Goal: Information Seeking & Learning: Learn about a topic

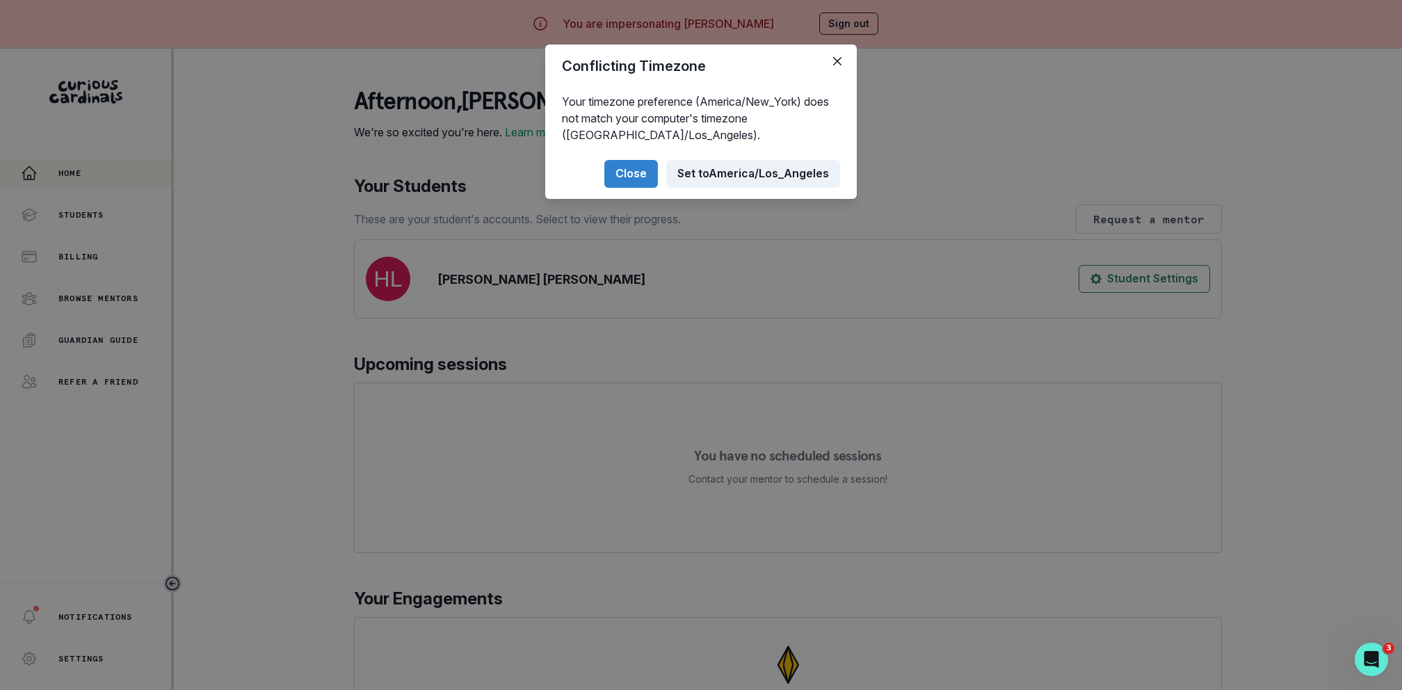
click at [752, 169] on button "Set to [GEOGRAPHIC_DATA]/Los_Angeles" at bounding box center [753, 174] width 174 height 28
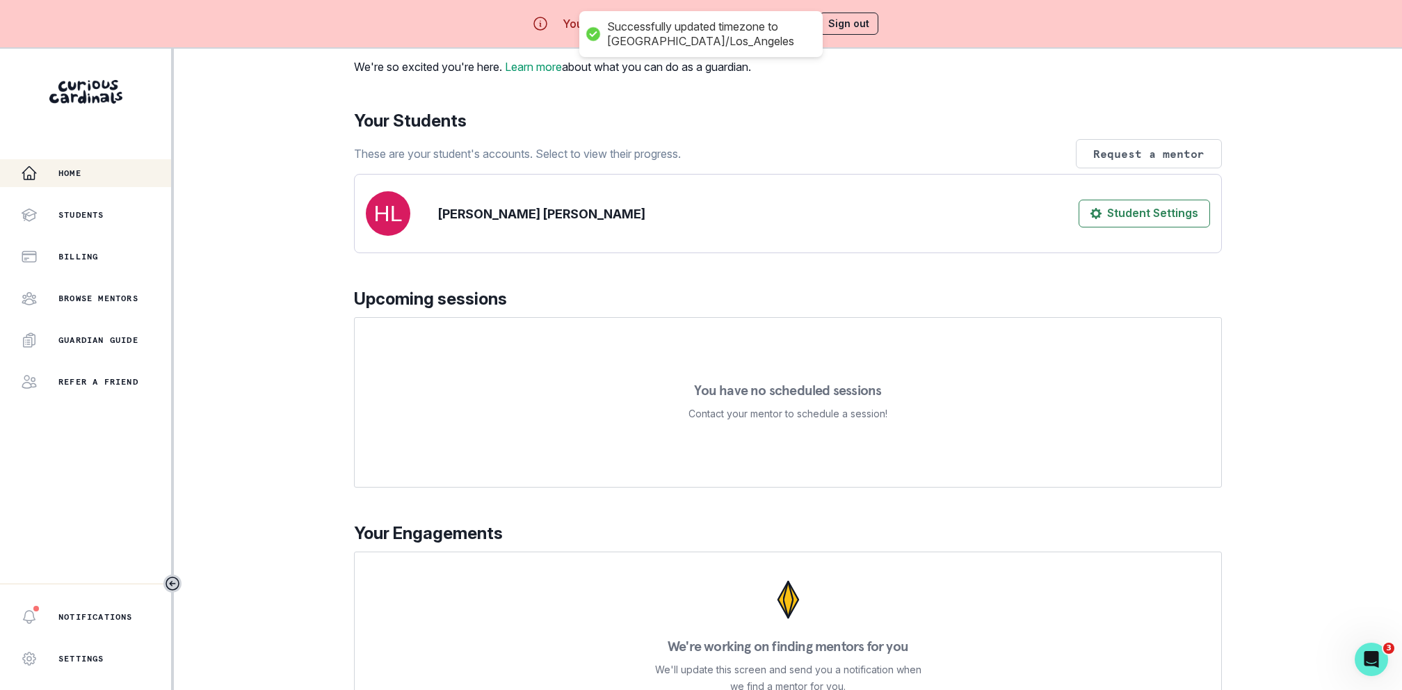
scroll to position [49, 0]
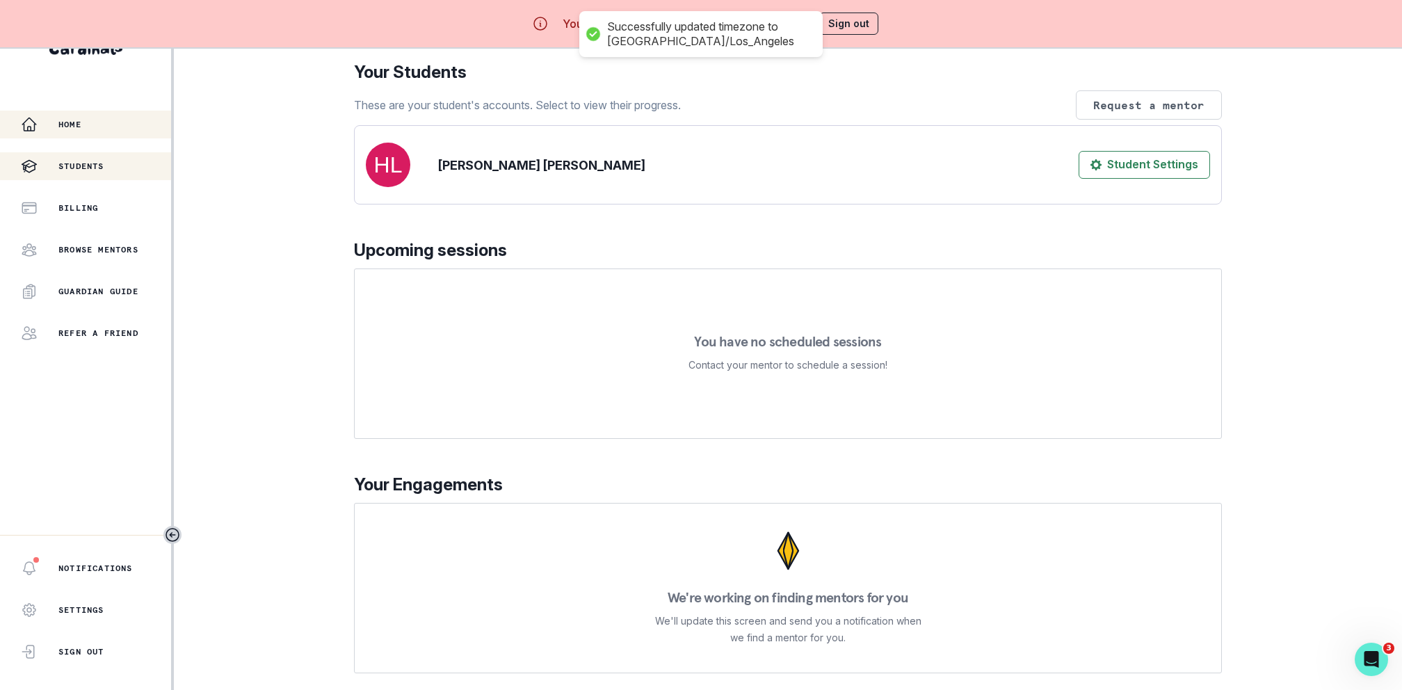
click at [113, 175] on button "Students" at bounding box center [85, 166] width 171 height 28
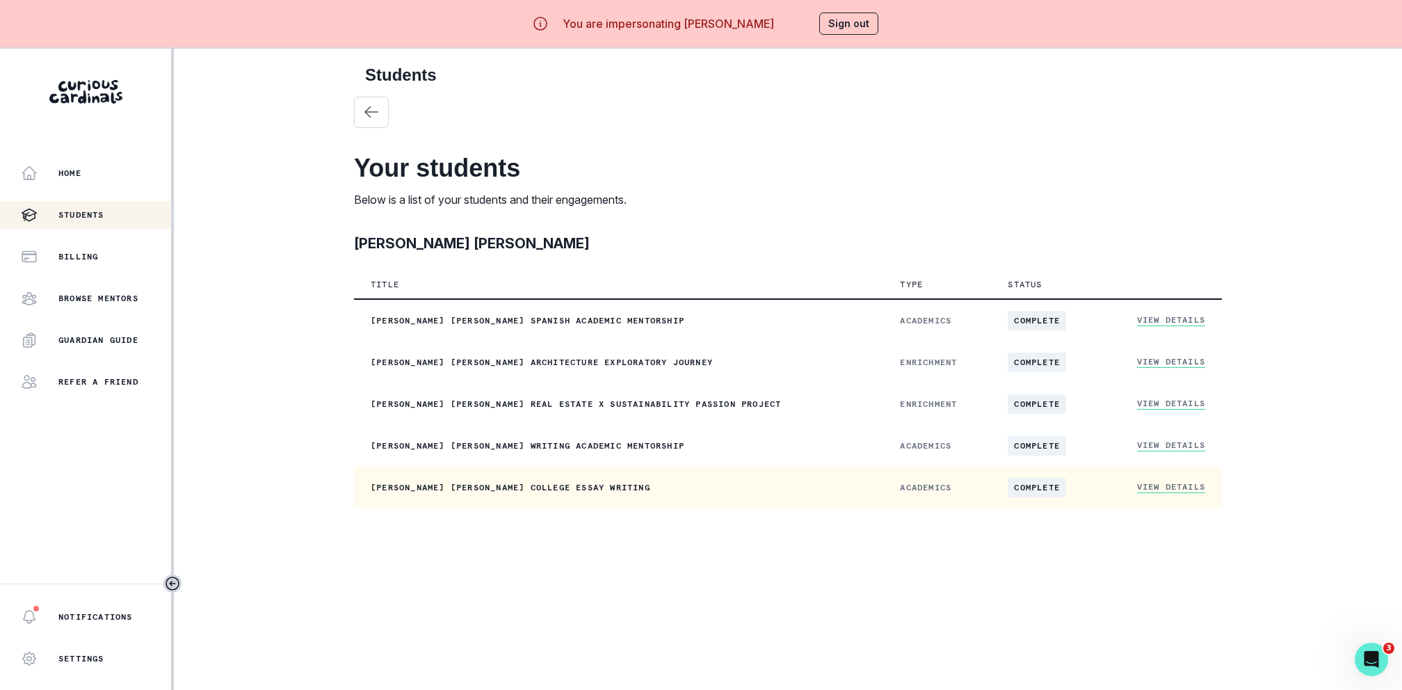
click at [1180, 492] on link "View Details" at bounding box center [1171, 487] width 68 height 12
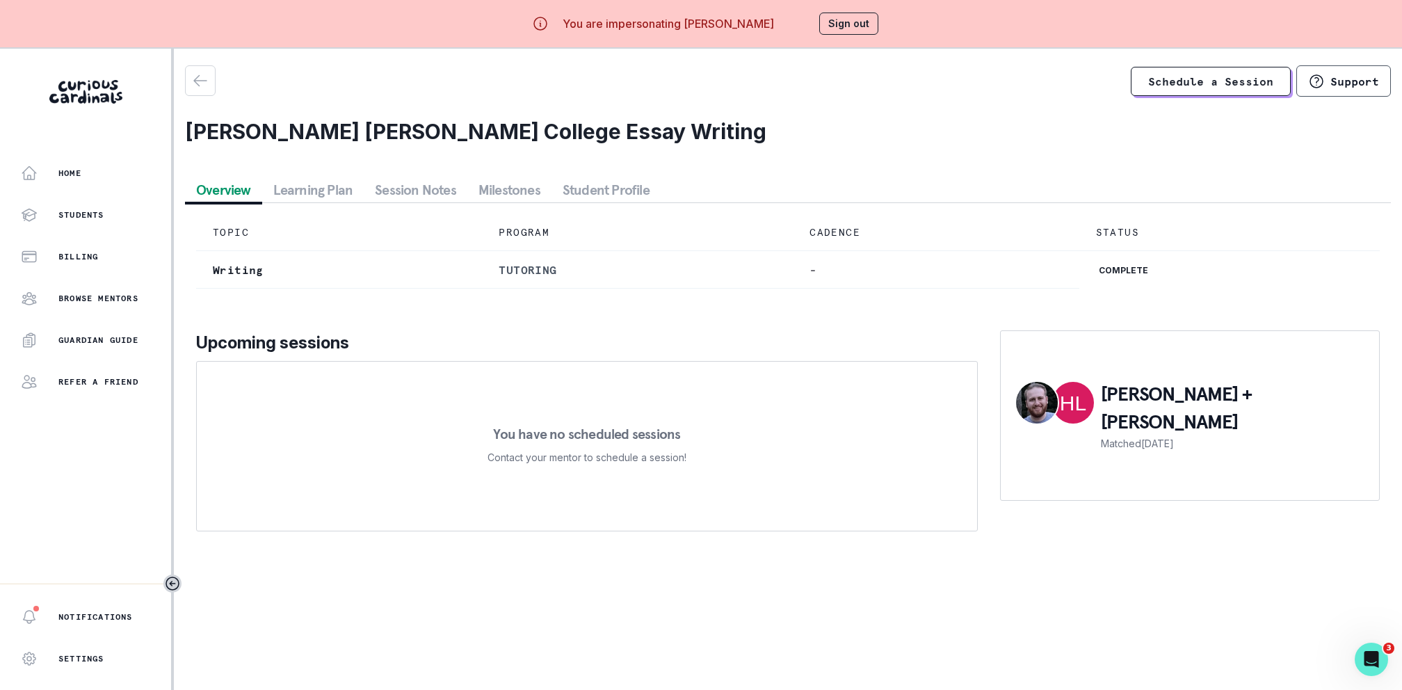
click at [574, 196] on button "Student Profile" at bounding box center [606, 189] width 109 height 25
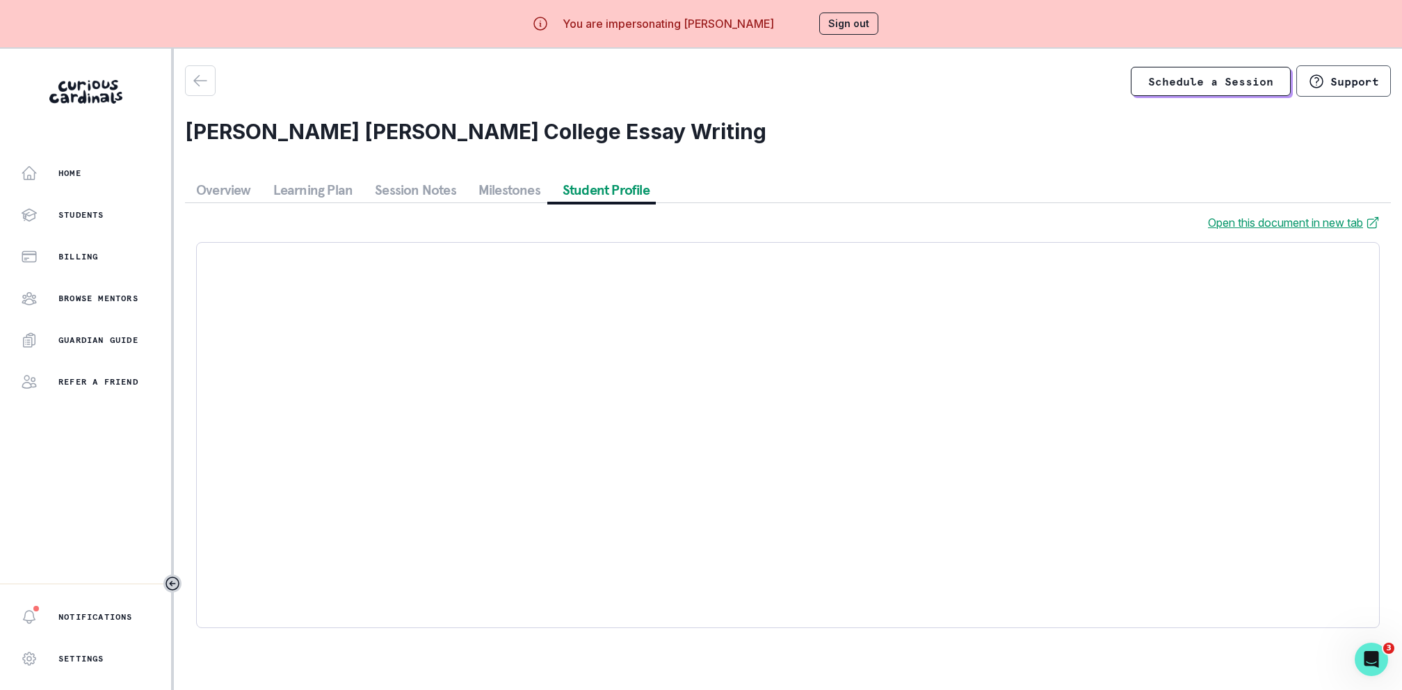
click at [1250, 214] on link "Open this document in new tab" at bounding box center [1294, 222] width 172 height 17
click at [861, 26] on button "Sign out" at bounding box center [848, 24] width 59 height 22
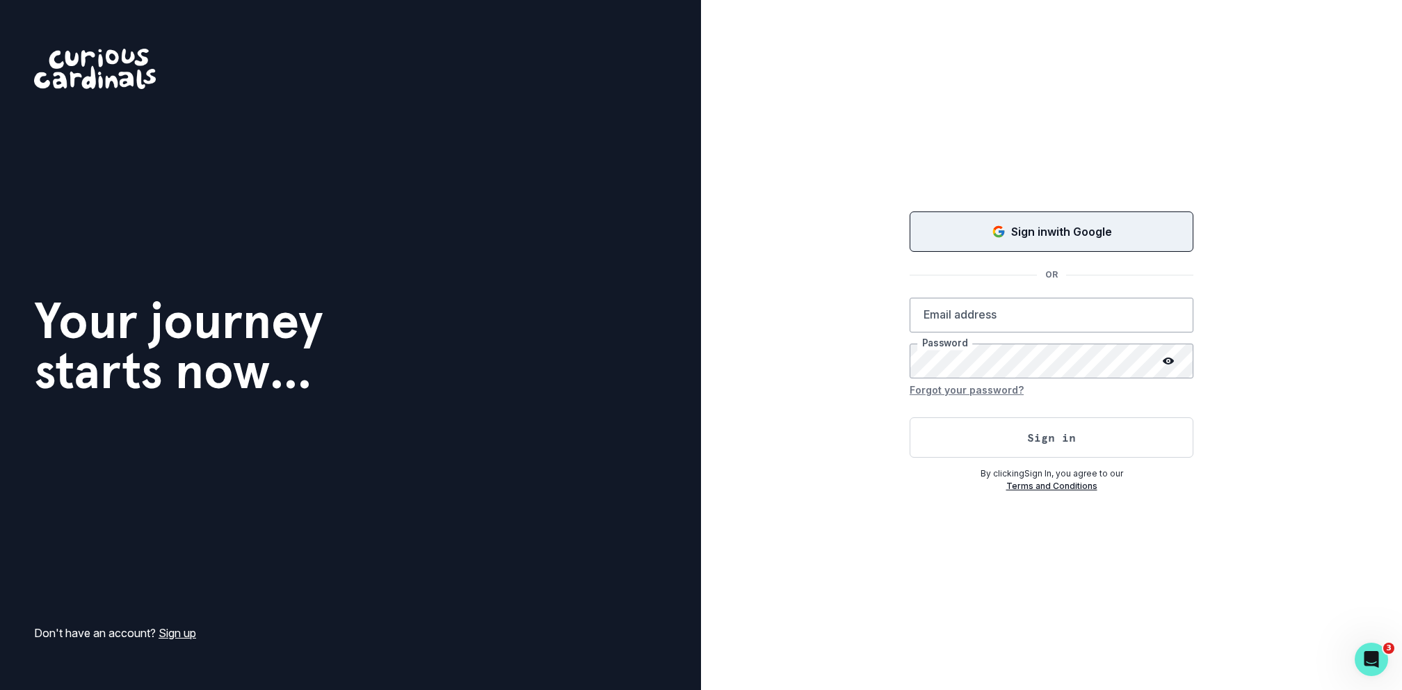
click at [1017, 227] on p "Sign in with Google" at bounding box center [1061, 231] width 101 height 17
